Goal: Information Seeking & Learning: Learn about a topic

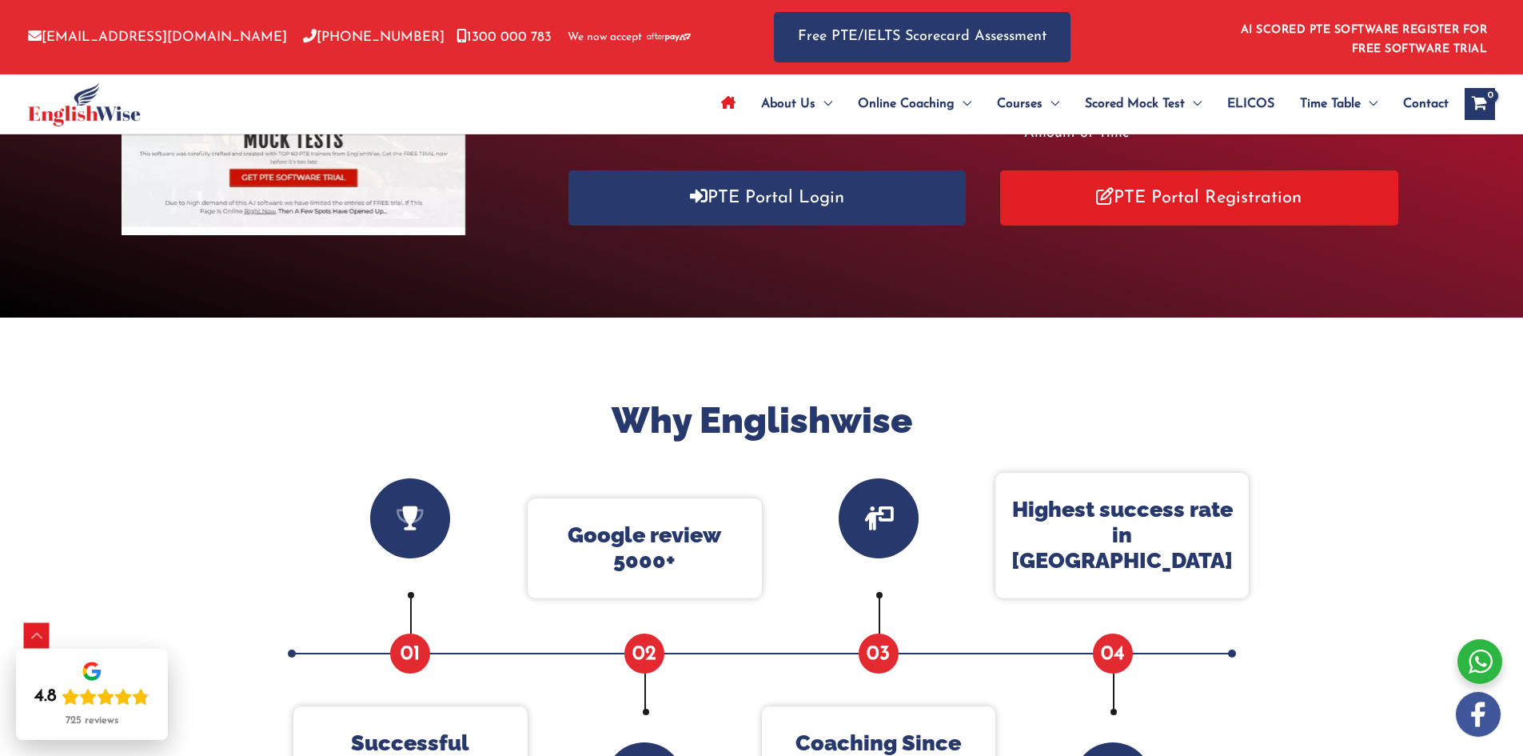
scroll to position [640, 0]
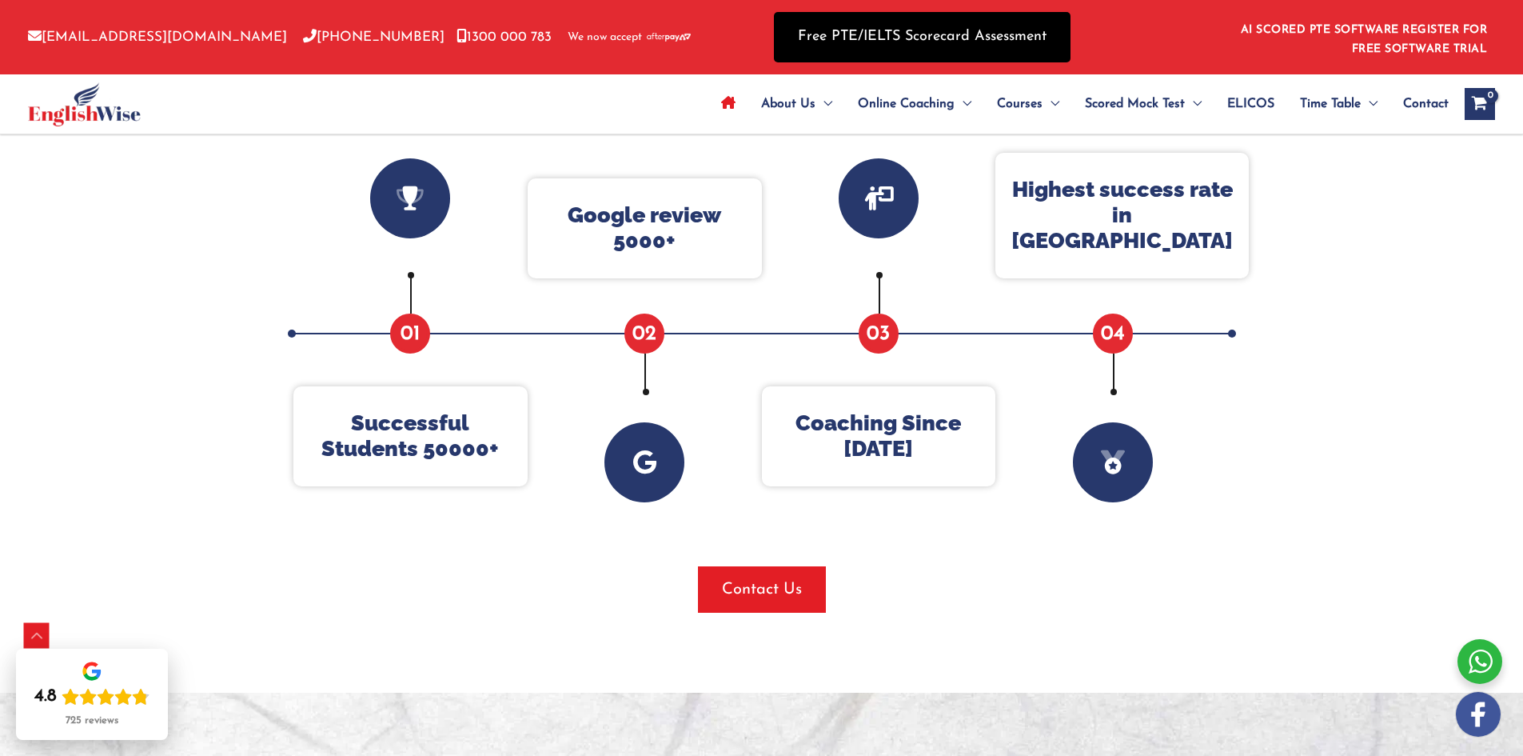
click at [935, 38] on link "Free PTE/IELTS Scorecard Assessment" at bounding box center [922, 37] width 297 height 50
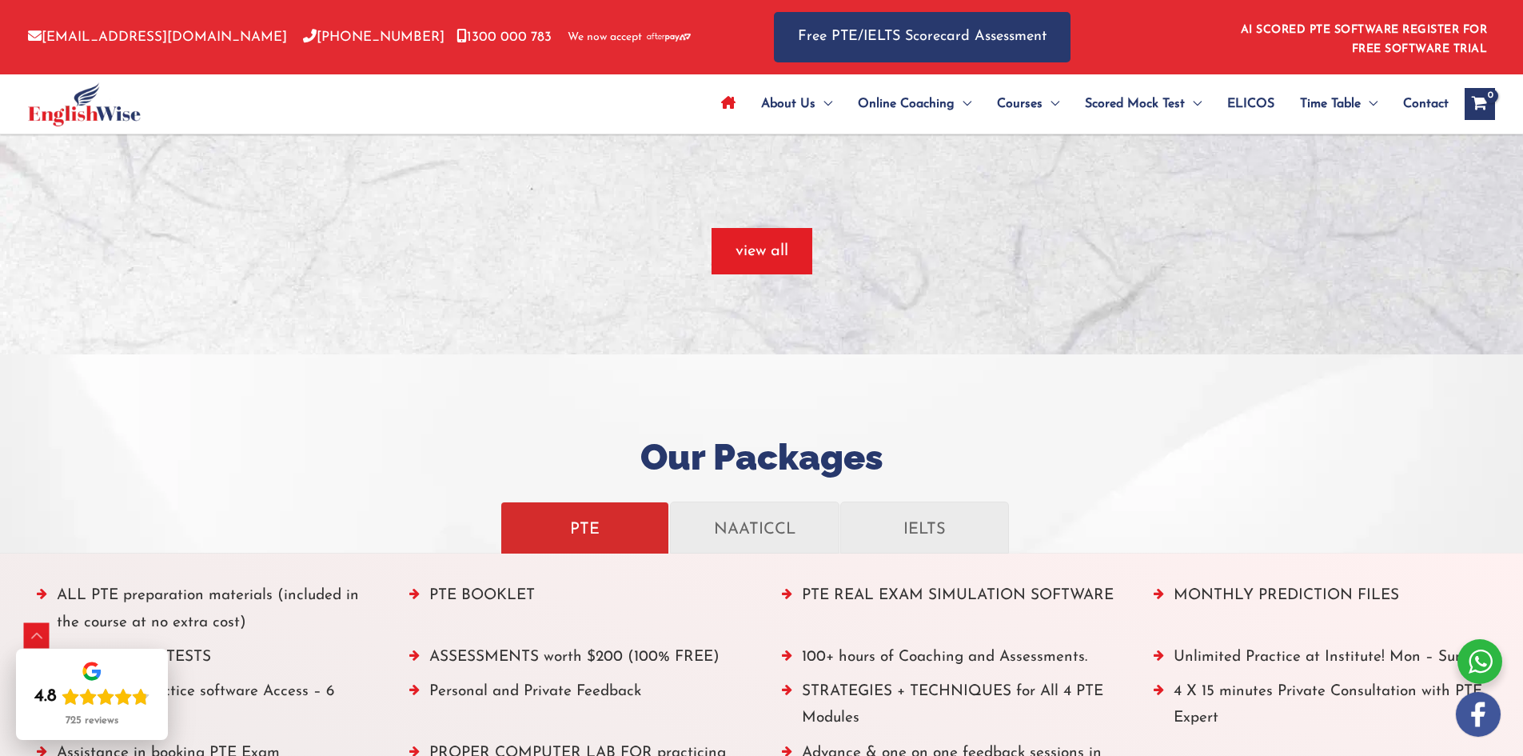
scroll to position [1679, 0]
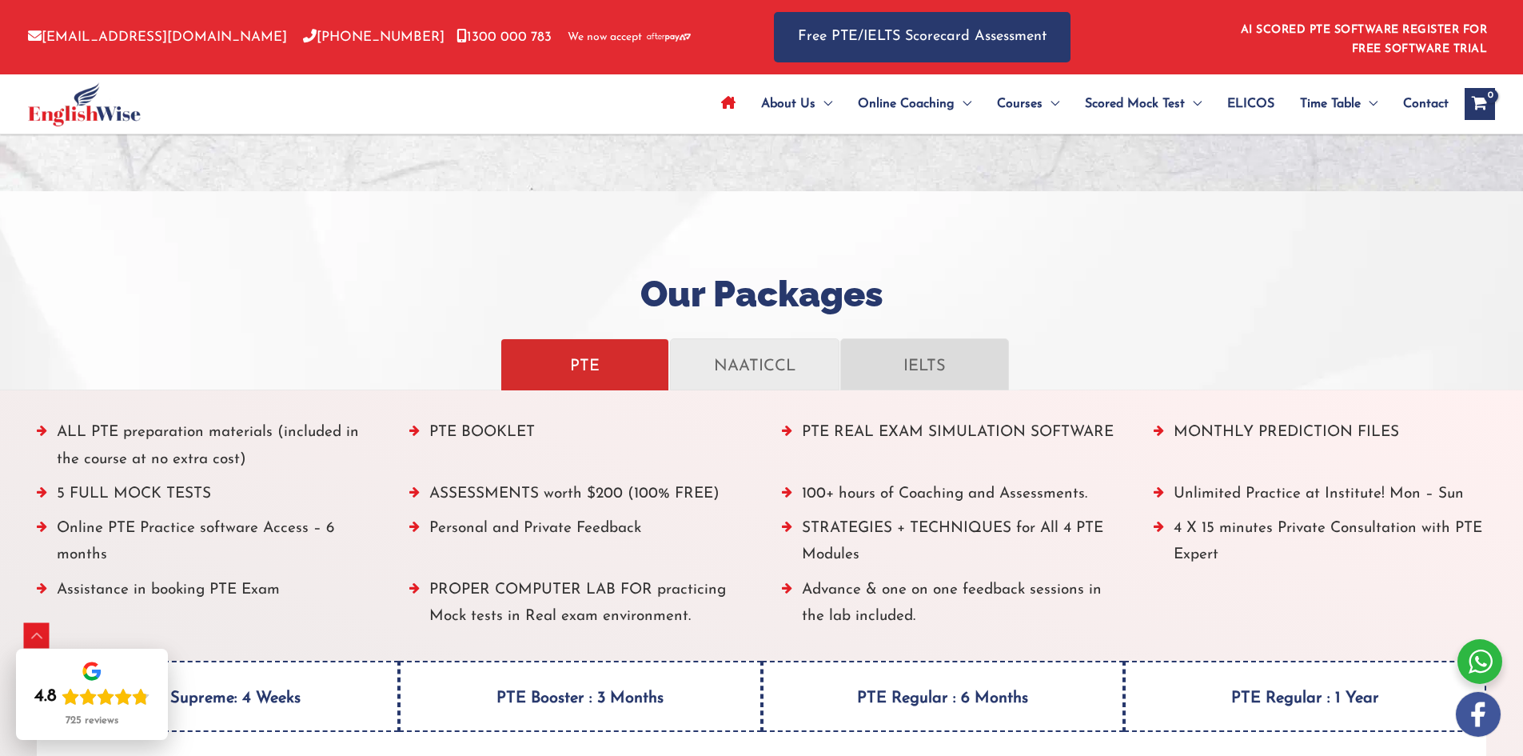
click at [943, 353] on p "IELTS" at bounding box center [924, 364] width 135 height 28
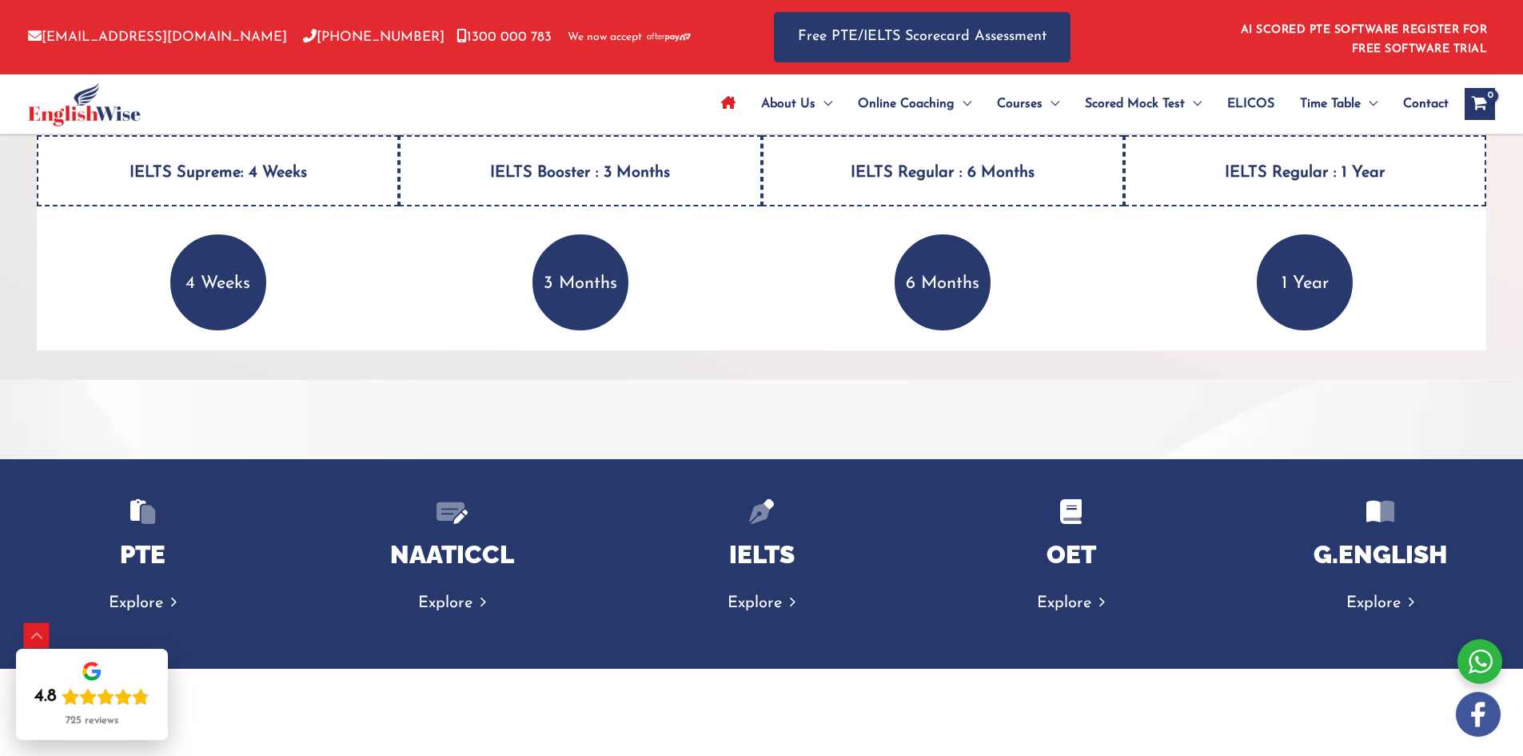
scroll to position [2399, 0]
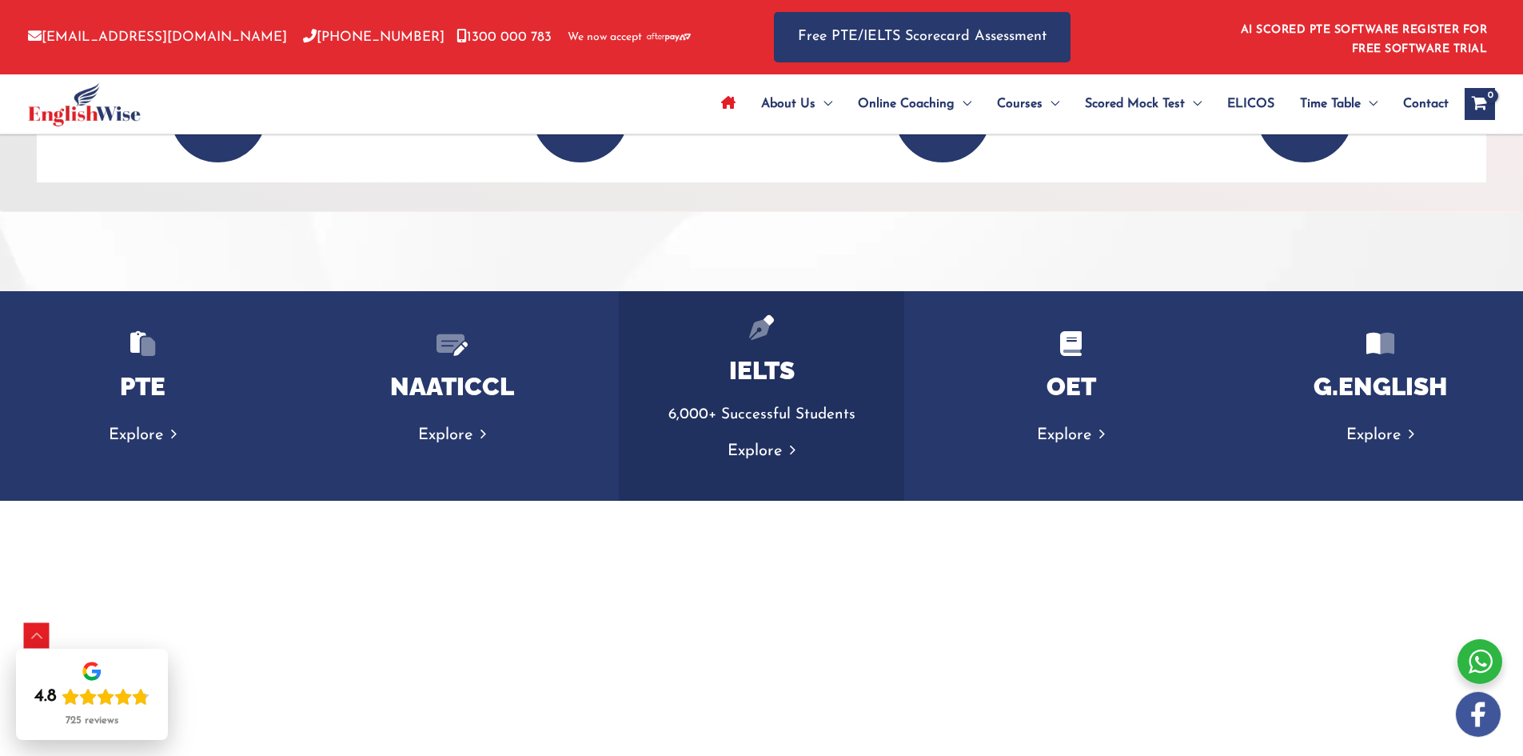
click at [783, 441] on p "Explore" at bounding box center [761, 451] width 253 height 28
click at [768, 452] on link "Explore" at bounding box center [762, 451] width 68 height 16
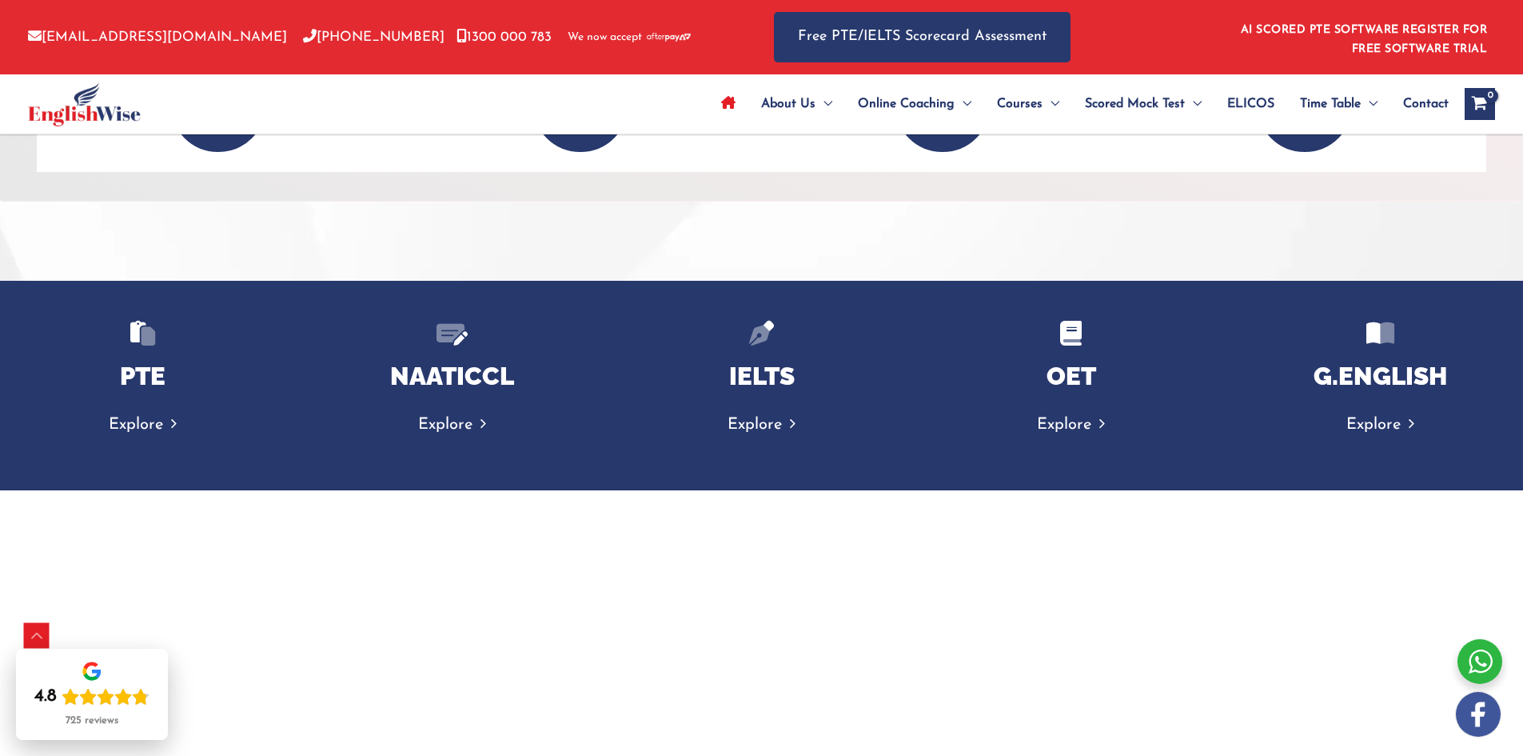
scroll to position [2376, 0]
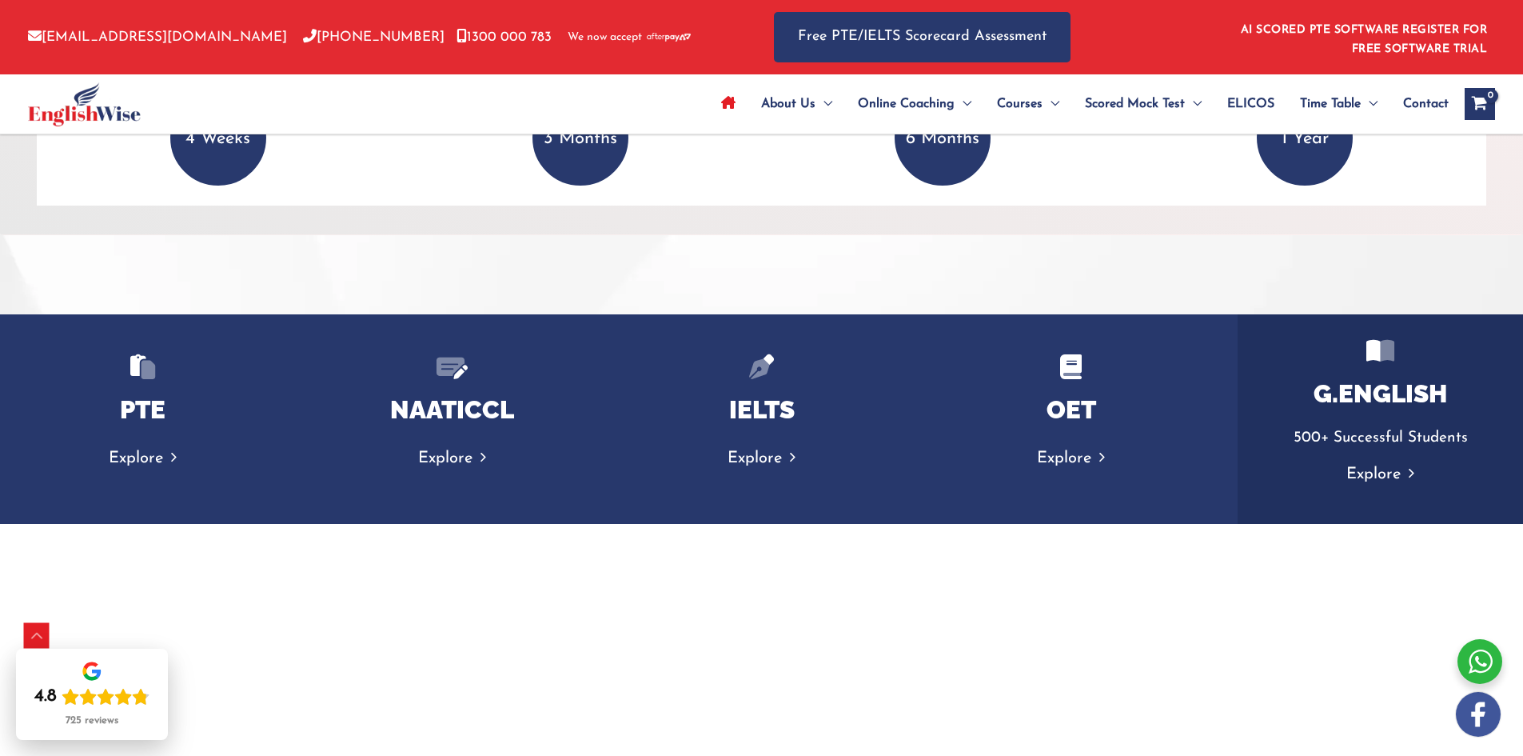
click at [1389, 476] on link "Explore" at bounding box center [1381, 474] width 68 height 16
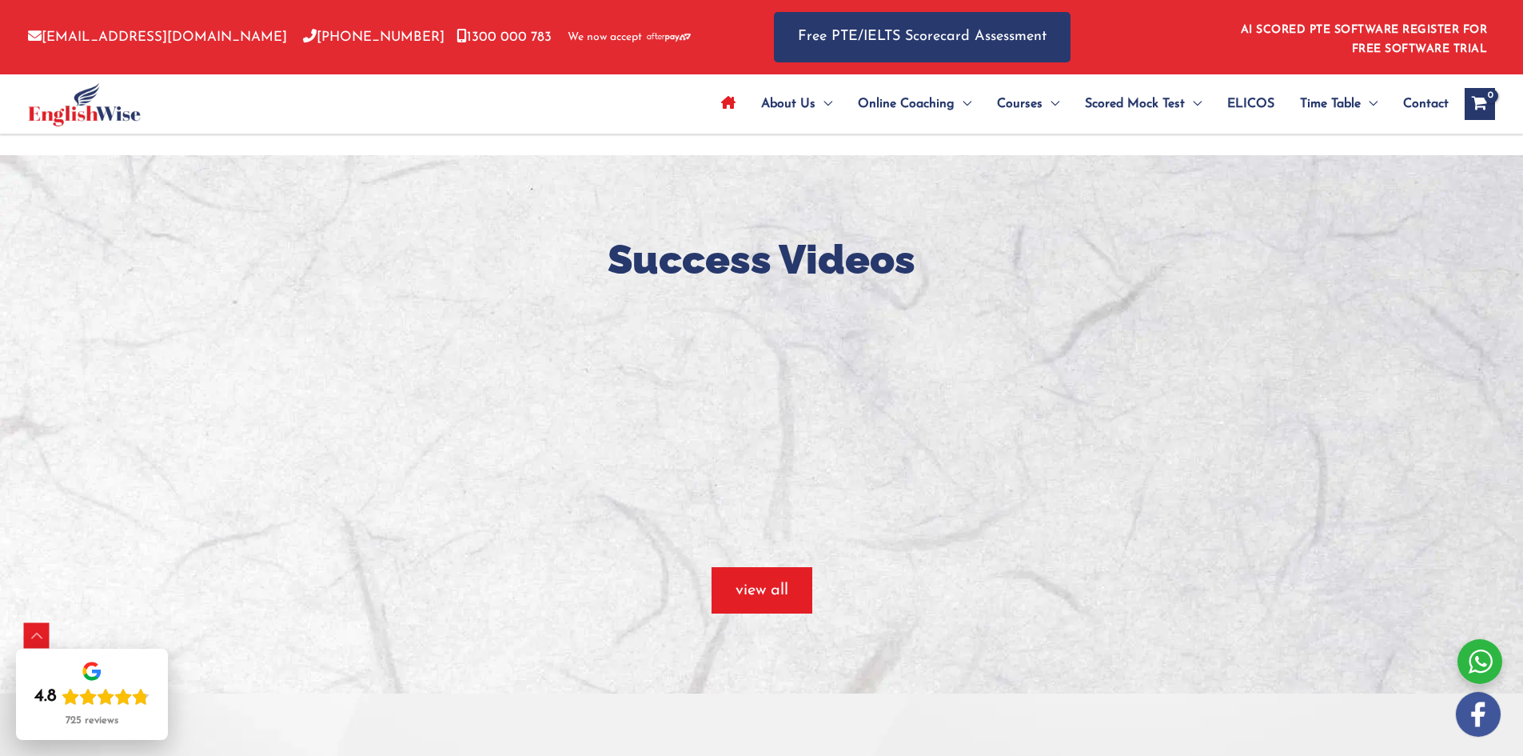
scroll to position [1176, 0]
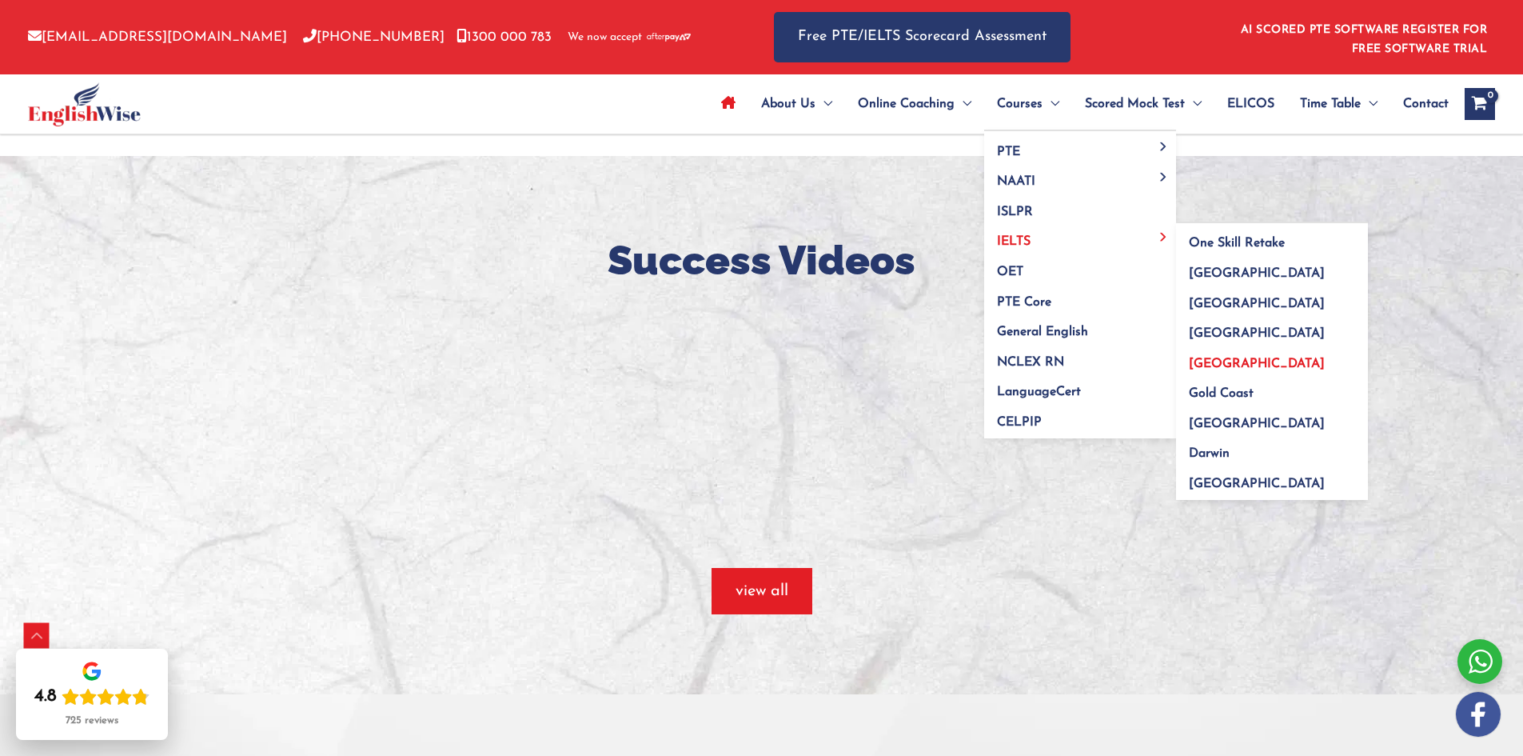
click at [1219, 358] on span "[GEOGRAPHIC_DATA]" at bounding box center [1257, 363] width 136 height 13
